Goal: Information Seeking & Learning: Check status

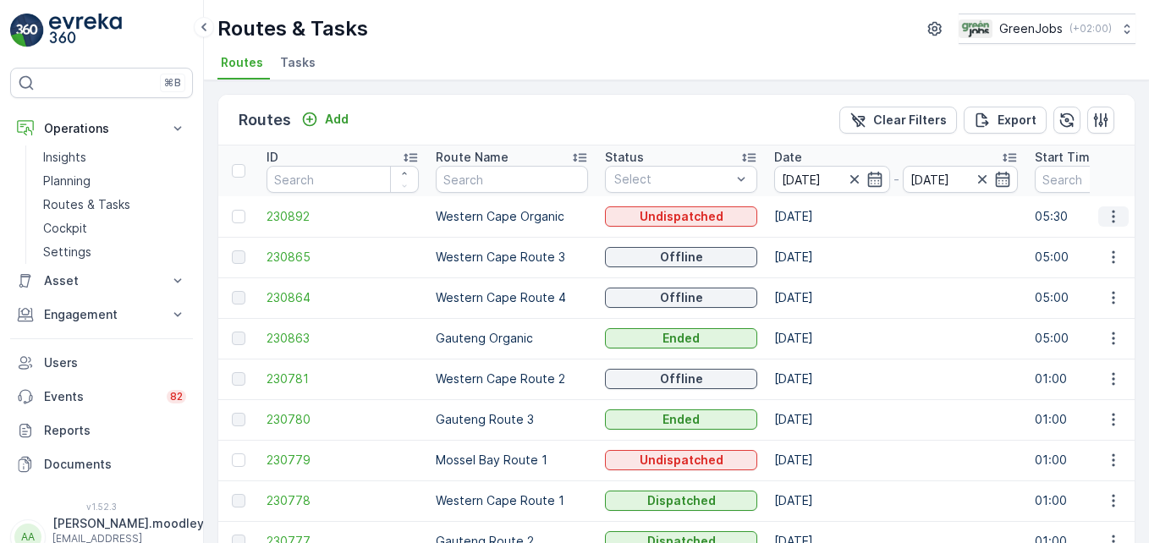
click at [1105, 214] on icon "button" at bounding box center [1113, 216] width 17 height 17
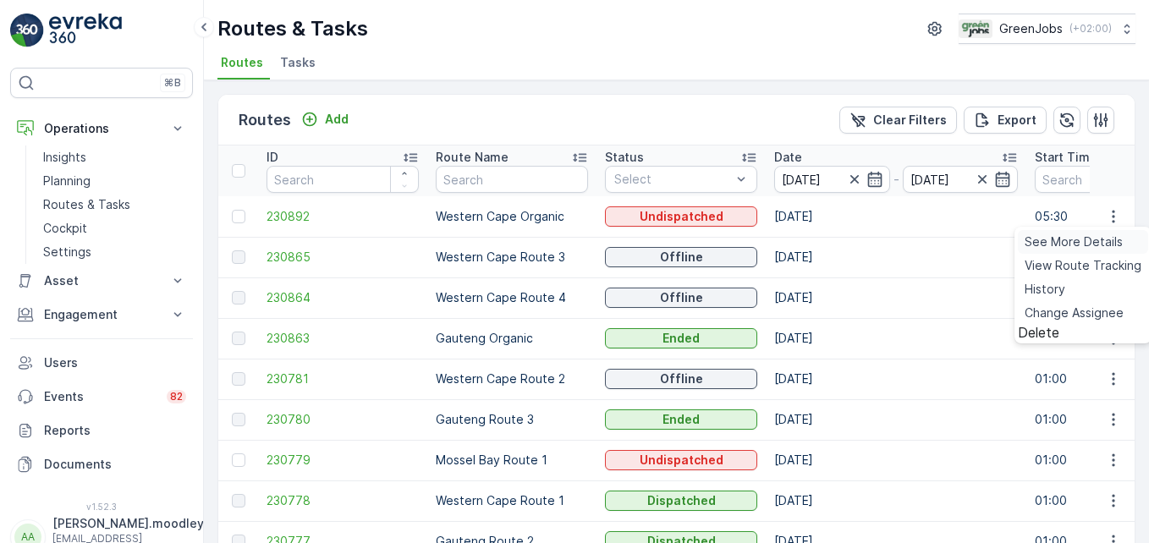
click at [1060, 244] on span "See More Details" at bounding box center [1074, 242] width 98 height 17
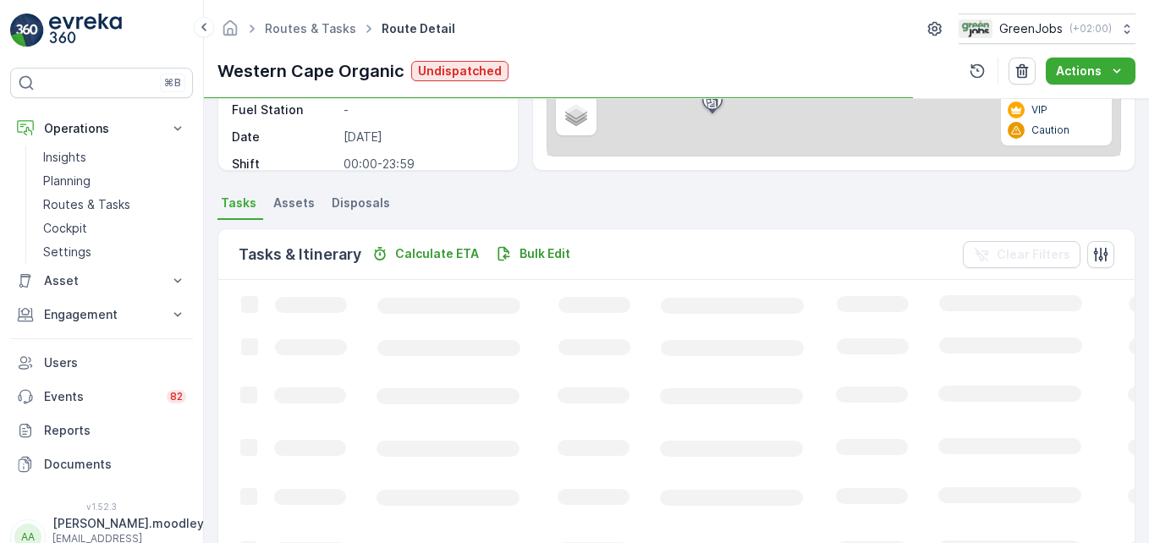
scroll to position [339, 0]
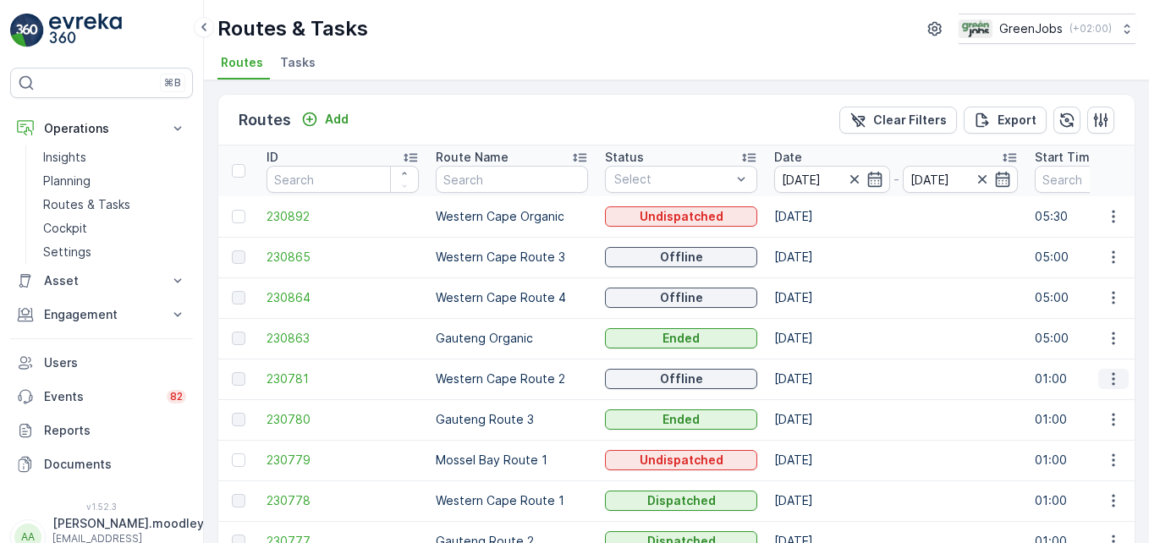
click at [1112, 385] on icon "button" at bounding box center [1113, 379] width 3 height 13
click at [1084, 403] on span "See More Details" at bounding box center [1074, 404] width 98 height 17
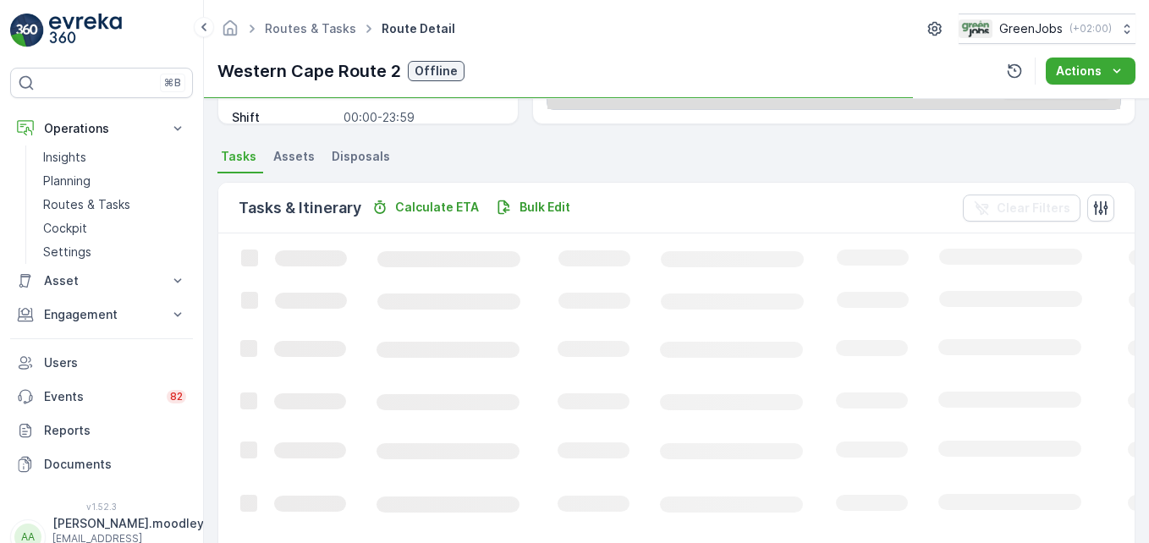
scroll to position [330, 0]
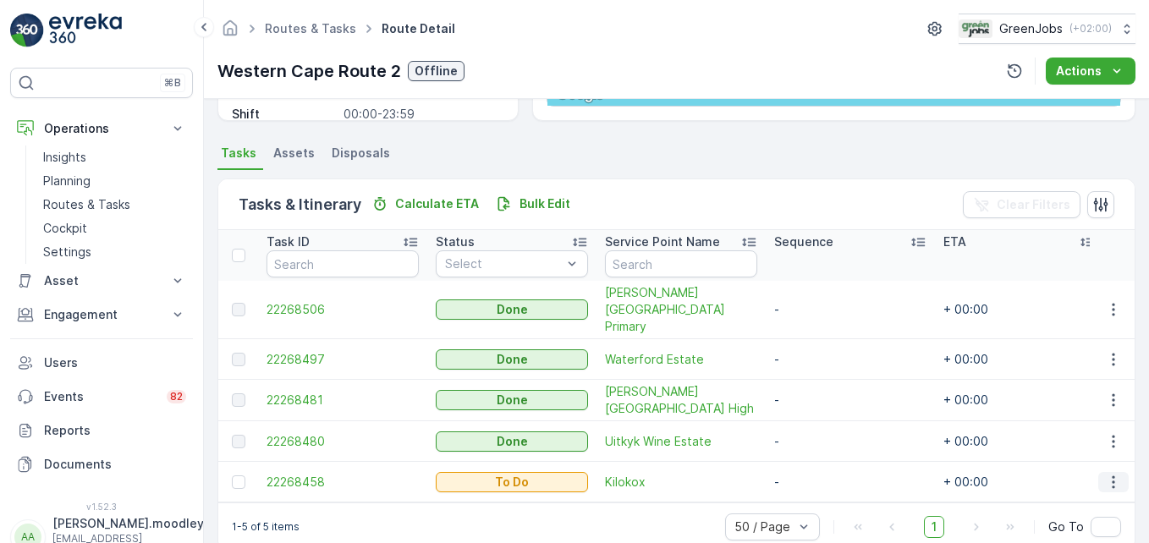
click at [1108, 474] on icon "button" at bounding box center [1113, 482] width 17 height 17
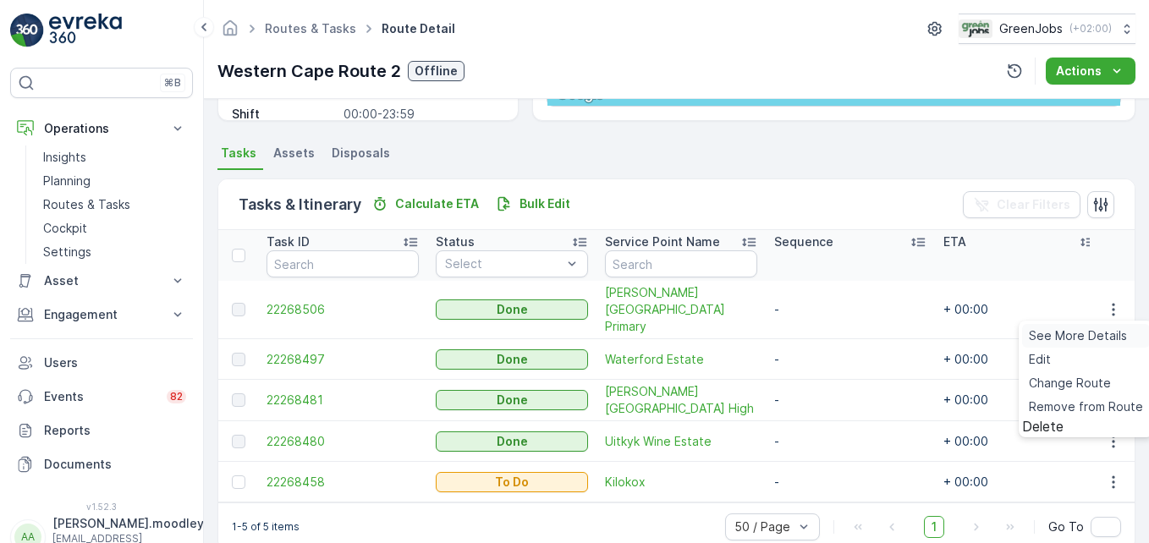
click at [1061, 337] on span "See More Details" at bounding box center [1078, 335] width 98 height 17
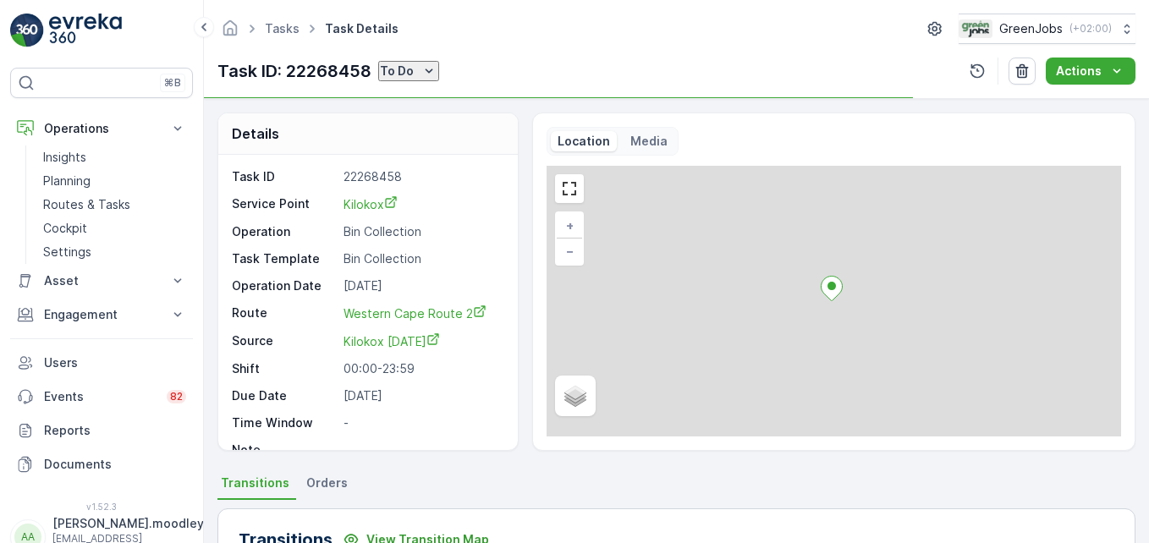
scroll to position [339, 0]
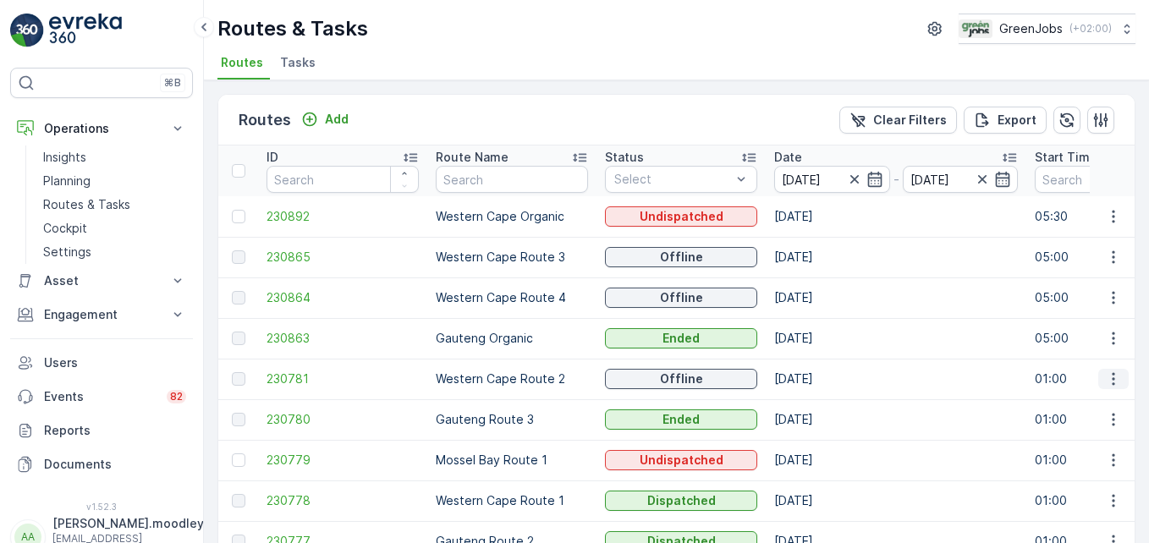
click at [1114, 382] on icon "button" at bounding box center [1113, 379] width 17 height 17
click at [1109, 405] on span "See More Details" at bounding box center [1074, 404] width 98 height 17
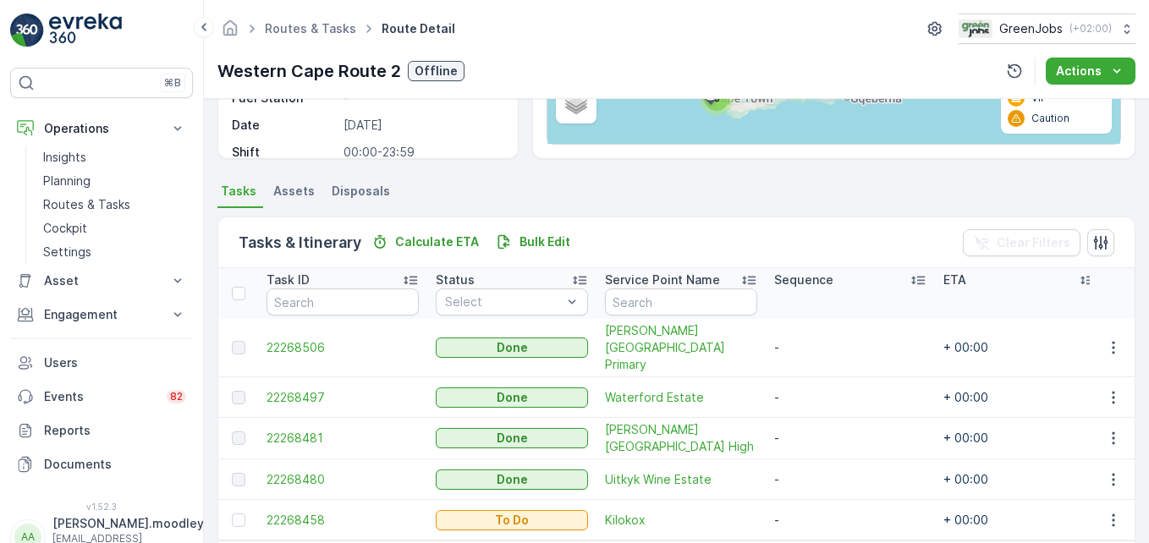
scroll to position [339, 0]
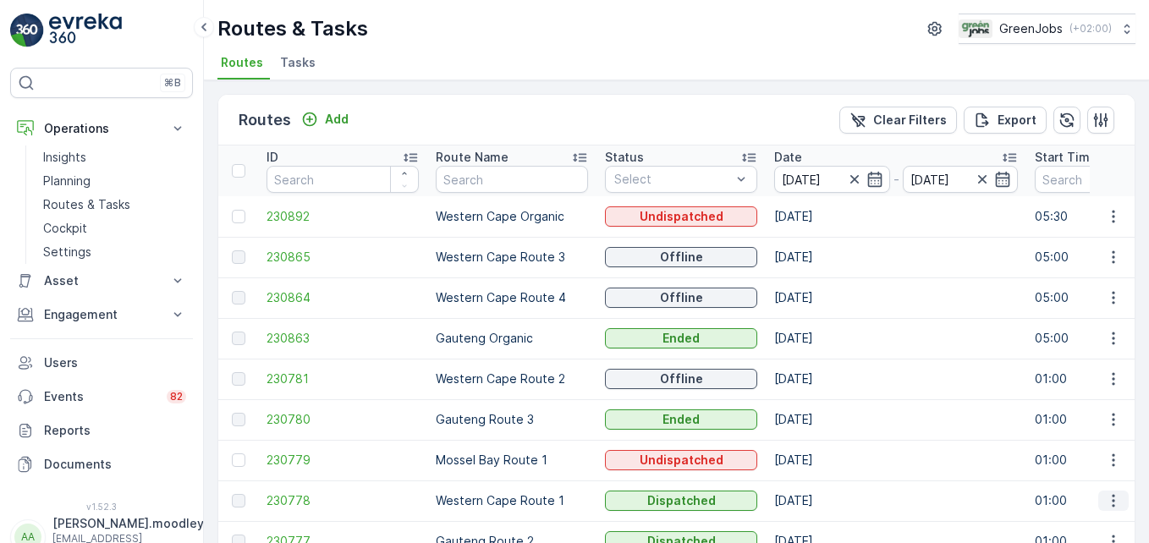
click at [1108, 500] on icon "button" at bounding box center [1113, 501] width 17 height 17
click at [1054, 430] on span "See More Details" at bounding box center [1074, 428] width 98 height 17
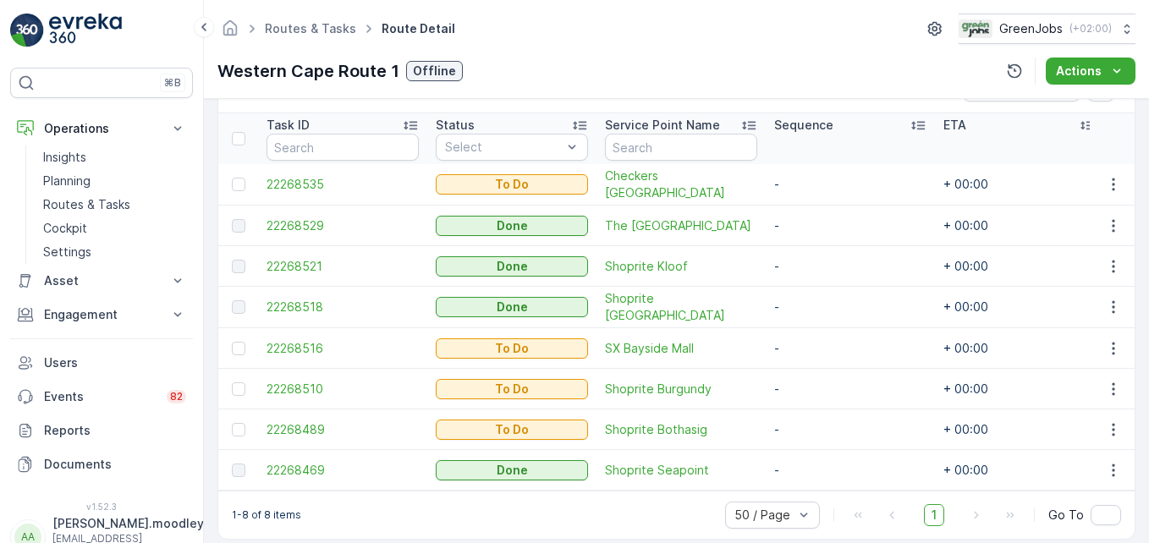
scroll to position [473, 0]
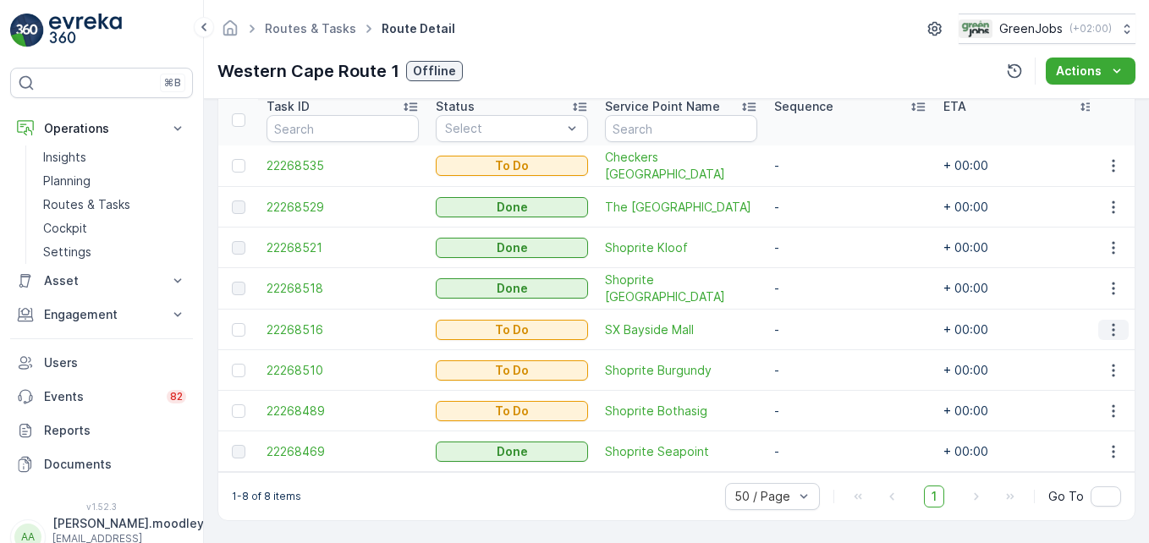
click at [1110, 323] on icon "button" at bounding box center [1113, 330] width 17 height 17
click at [1062, 345] on span "See More Details" at bounding box center [1078, 346] width 98 height 17
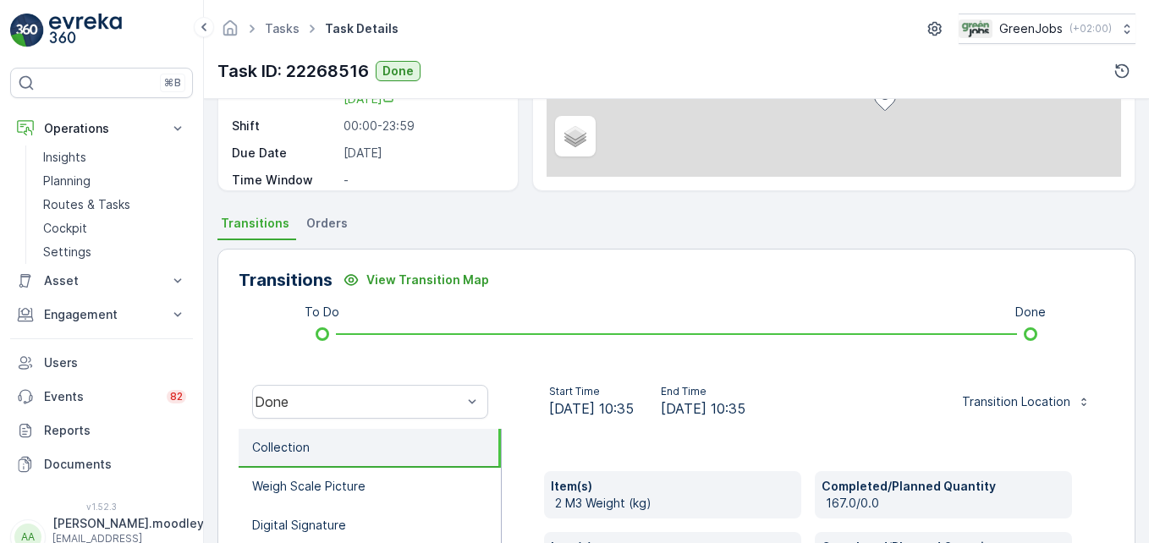
scroll to position [339, 0]
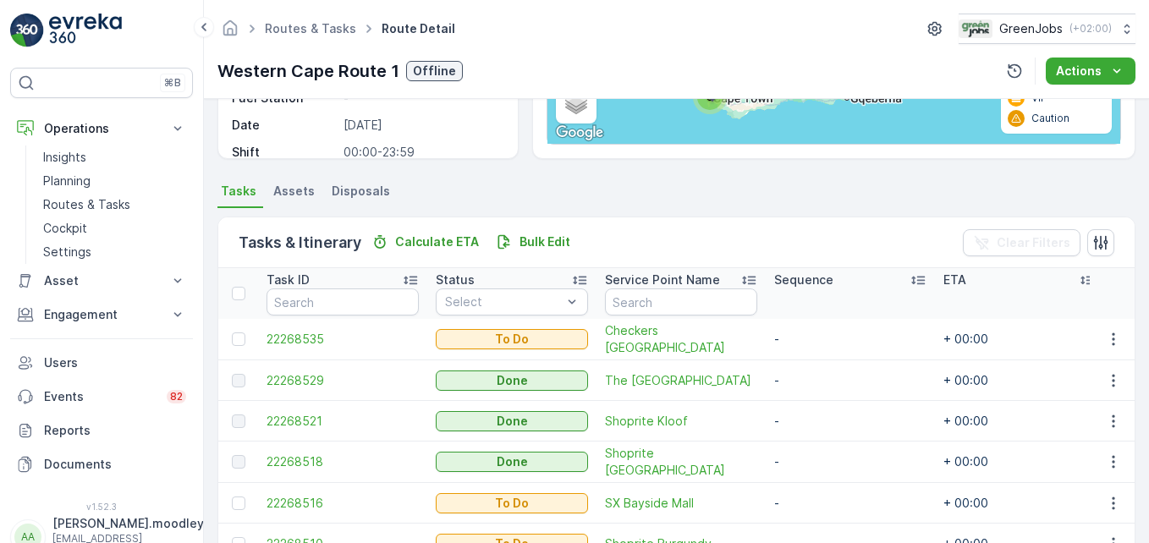
scroll to position [339, 0]
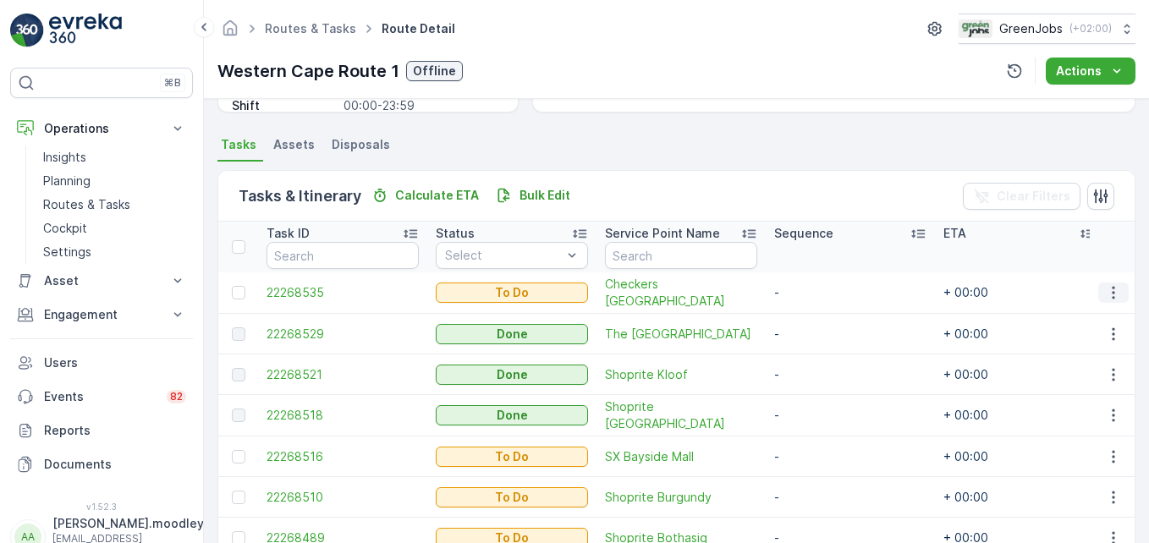
click at [1107, 292] on icon "button" at bounding box center [1113, 292] width 17 height 17
click at [1082, 310] on span "See More Details" at bounding box center [1078, 318] width 98 height 17
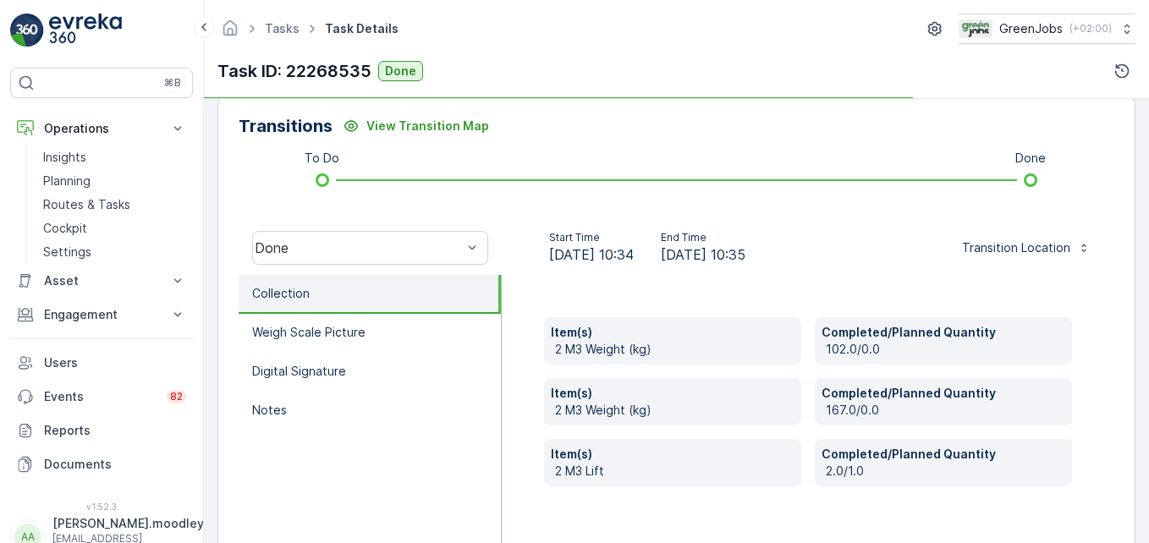
scroll to position [423, 0]
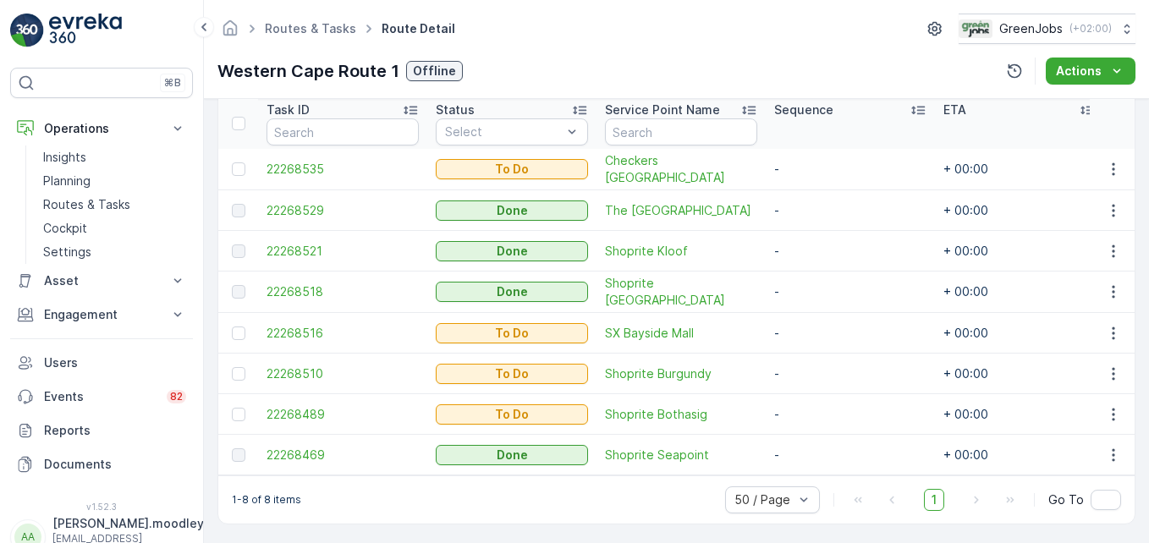
scroll to position [473, 0]
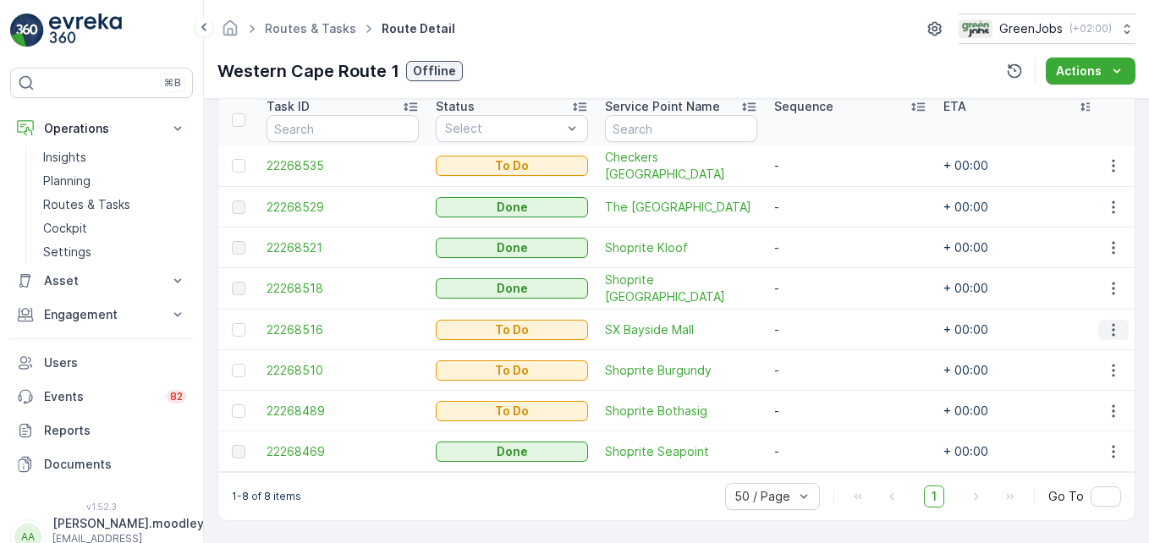
click at [1110, 330] on button "button" at bounding box center [1113, 330] width 30 height 20
click at [1095, 344] on span "See More Details" at bounding box center [1078, 346] width 98 height 17
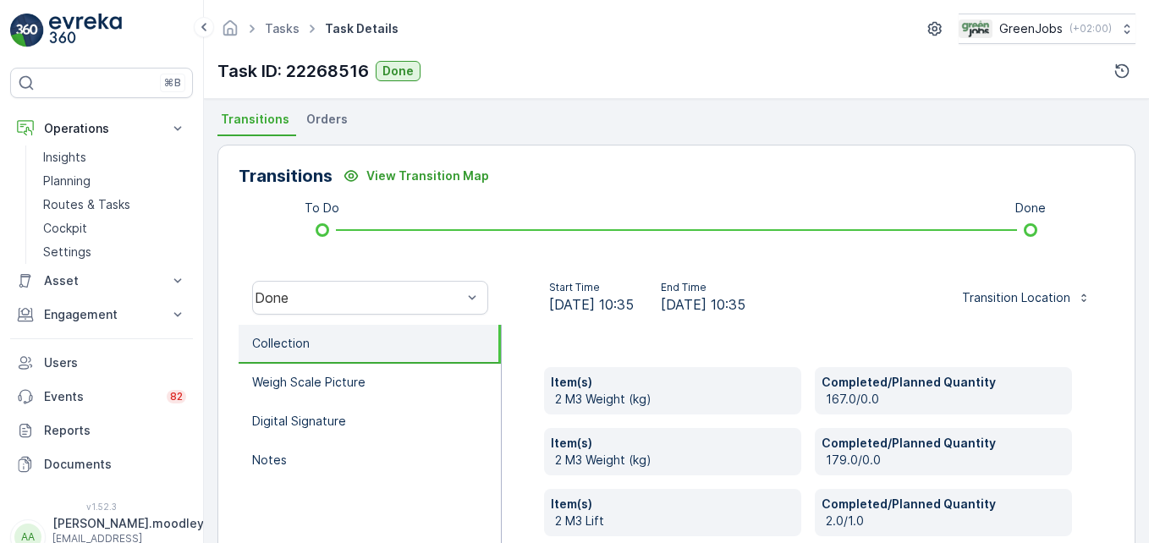
scroll to position [423, 0]
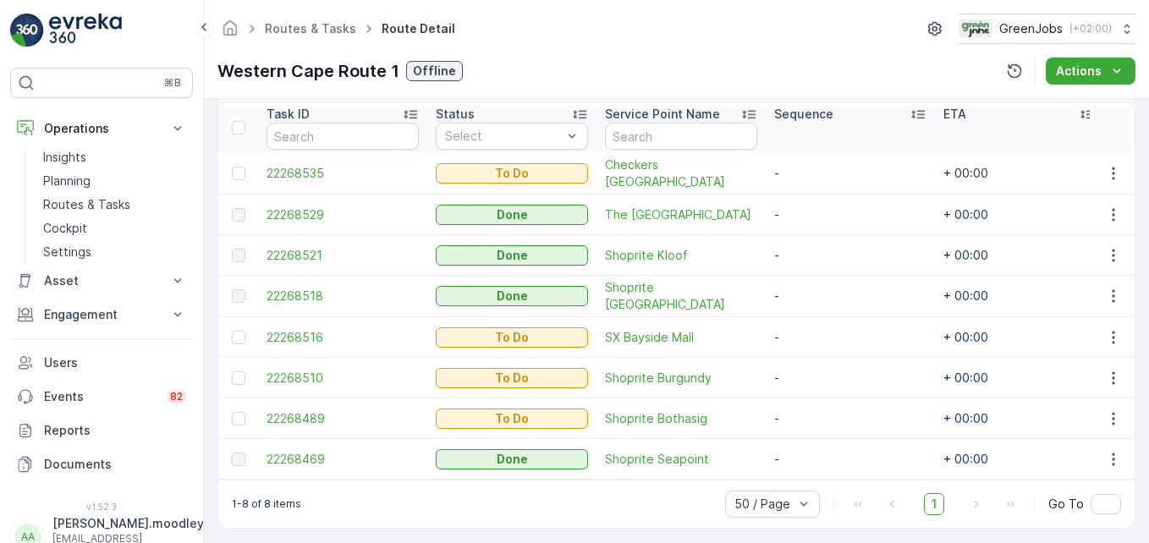
scroll to position [473, 0]
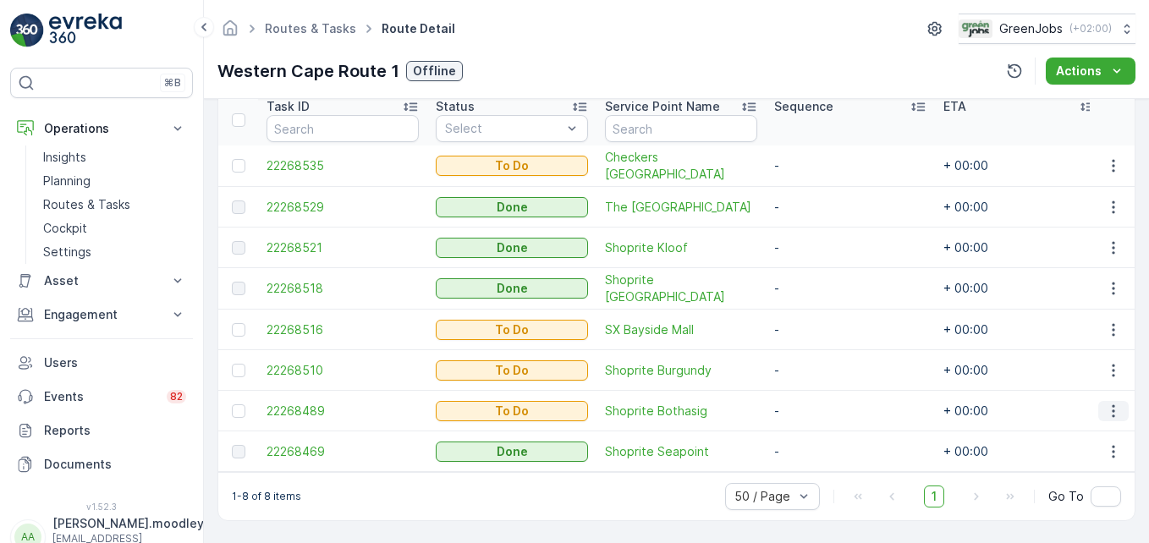
click at [1109, 405] on icon "button" at bounding box center [1113, 411] width 17 height 17
click at [1067, 269] on span "See More Details" at bounding box center [1078, 274] width 98 height 17
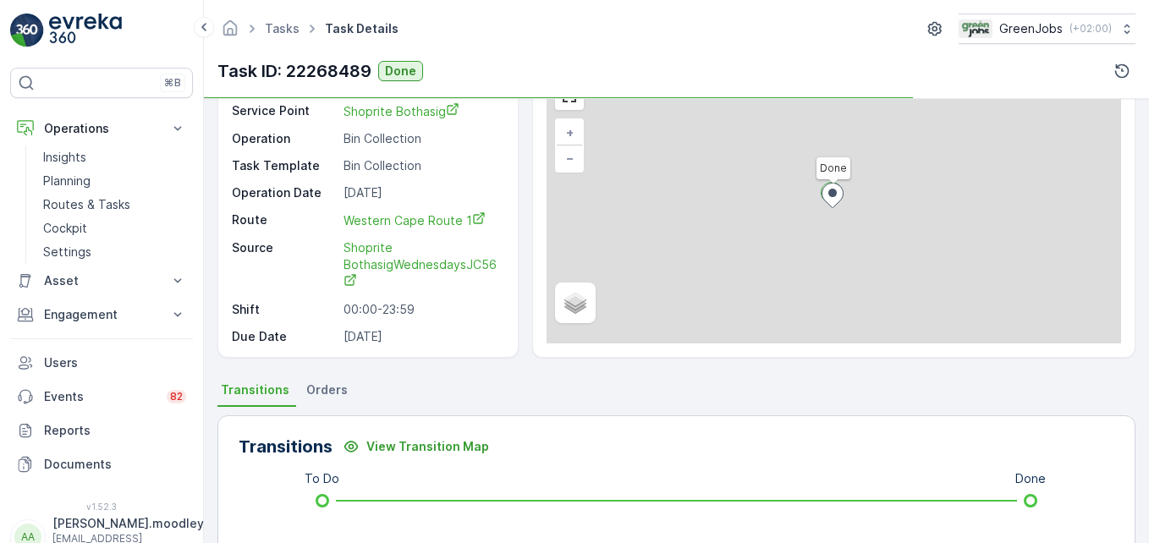
scroll to position [423, 0]
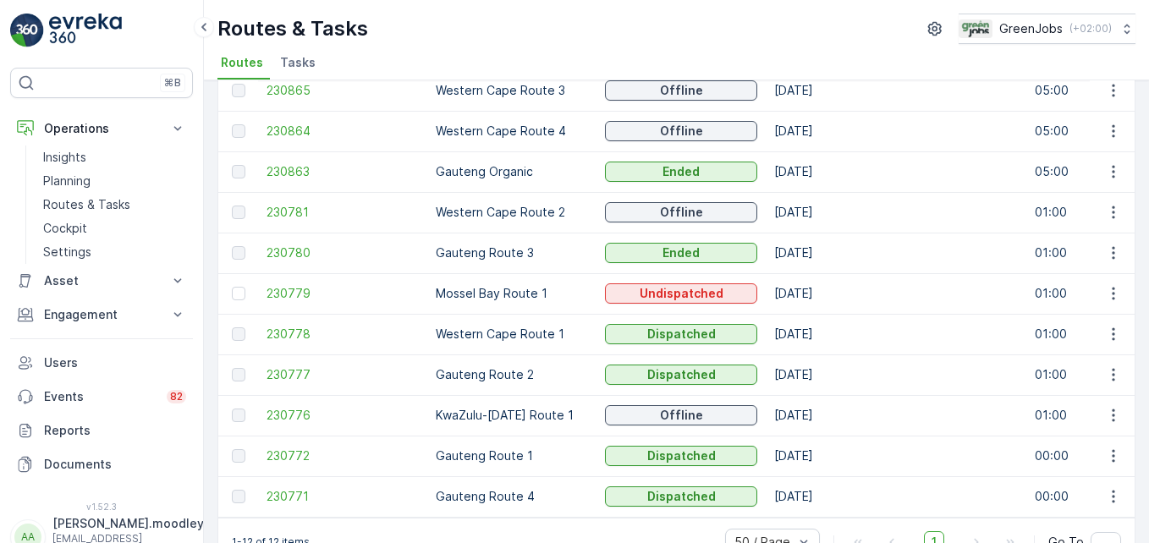
scroll to position [212, 0]
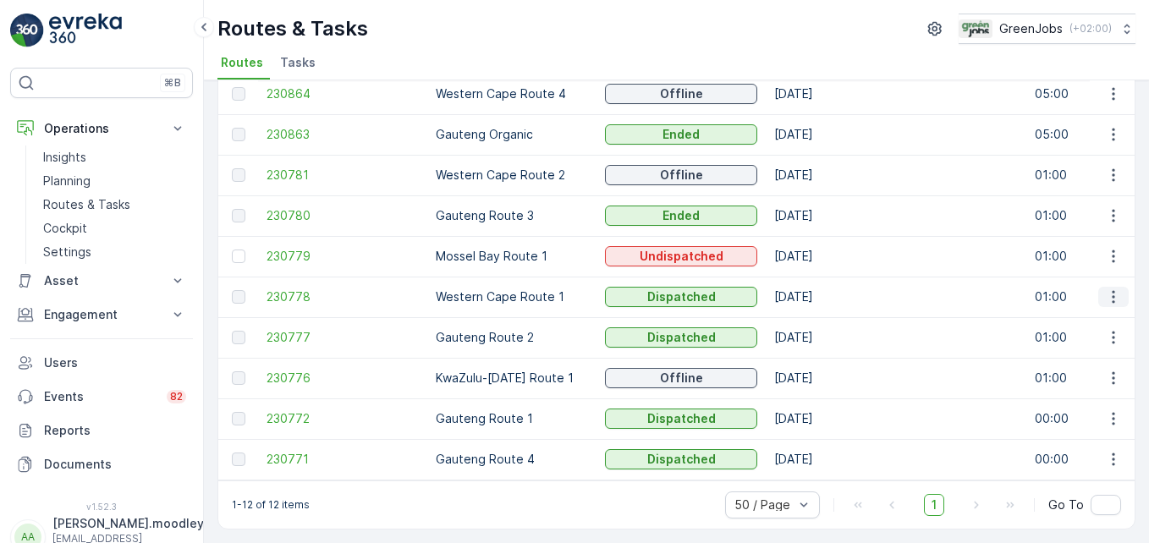
click at [1112, 291] on icon "button" at bounding box center [1113, 297] width 3 height 13
click at [1090, 313] on span "See More Details" at bounding box center [1074, 313] width 98 height 17
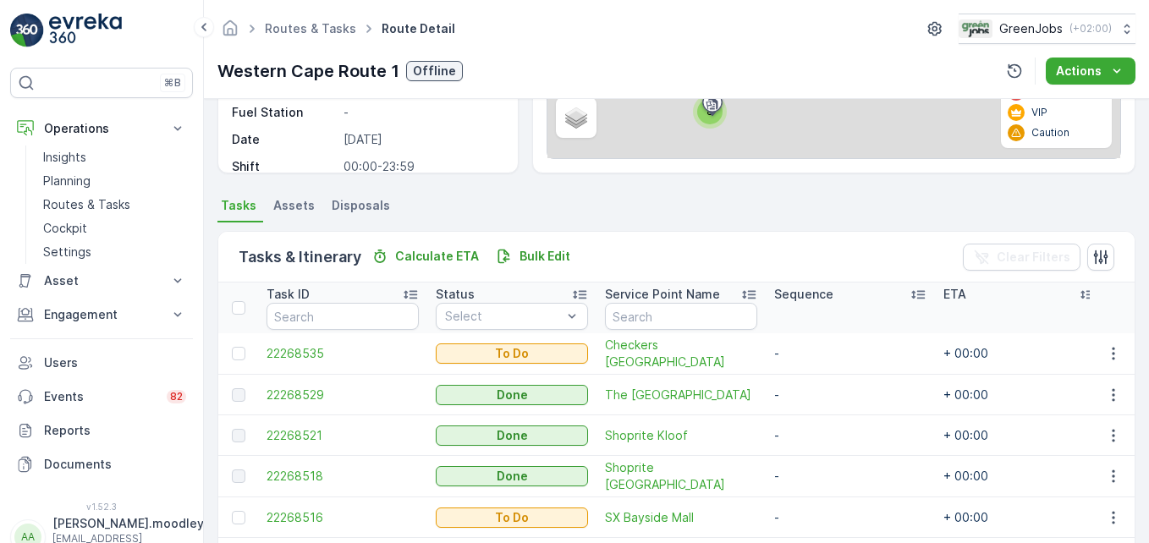
scroll to position [423, 0]
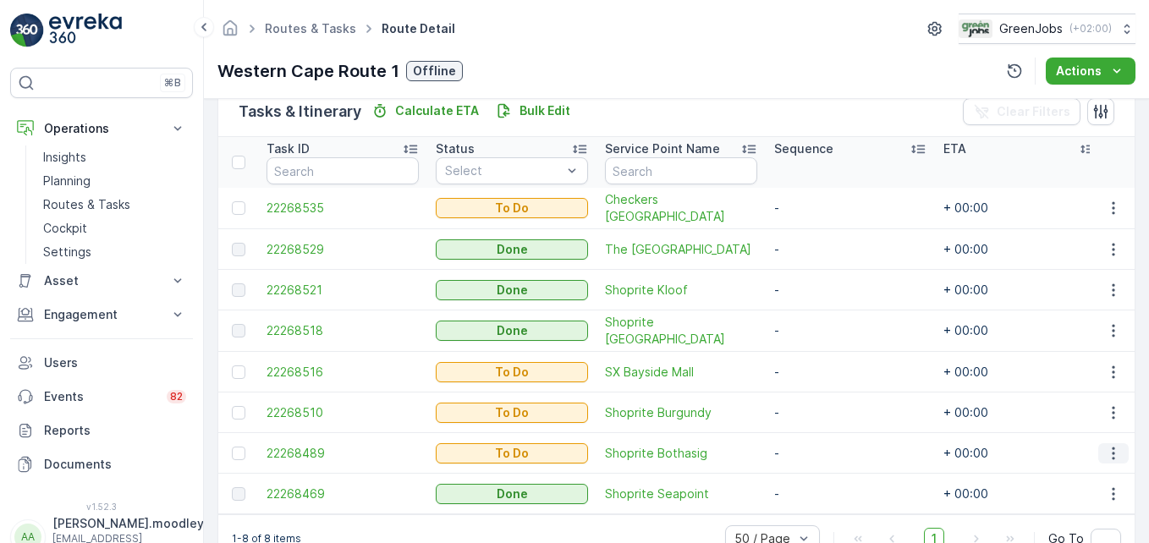
click at [1105, 452] on icon "button" at bounding box center [1113, 453] width 17 height 17
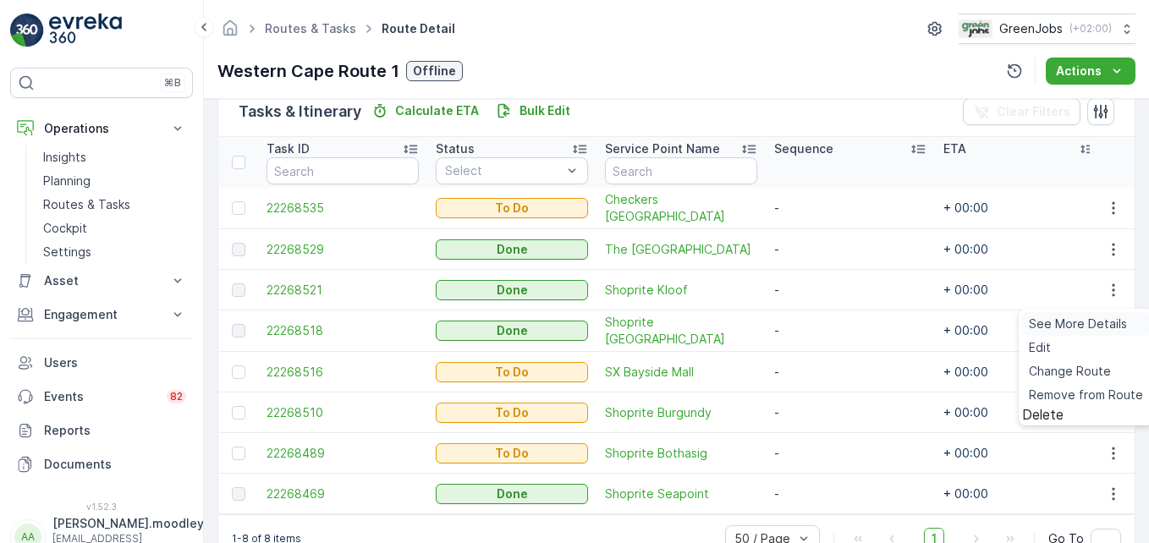
click at [1043, 326] on span "See More Details" at bounding box center [1078, 324] width 98 height 17
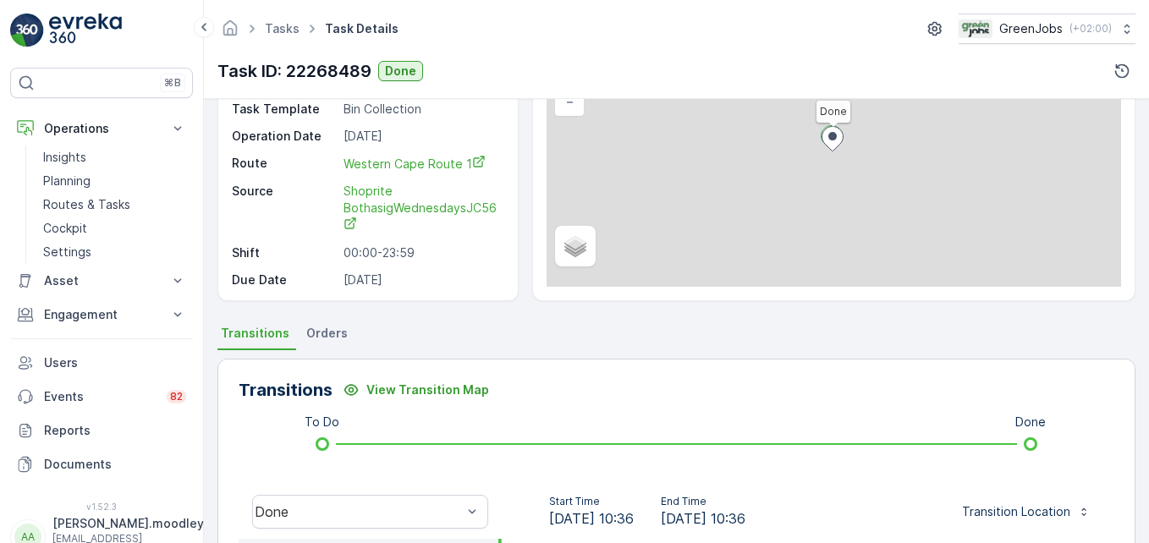
scroll to position [339, 0]
